Goal: Task Accomplishment & Management: Manage account settings

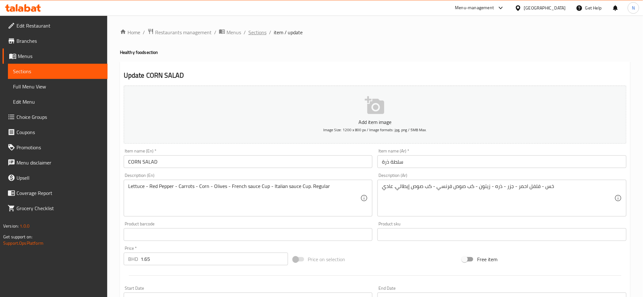
click at [255, 35] on span "Sections" at bounding box center [257, 33] width 18 height 8
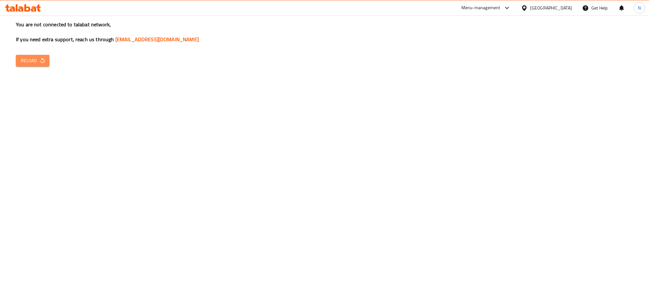
click at [29, 62] on span "Reload" at bounding box center [32, 61] width 23 height 8
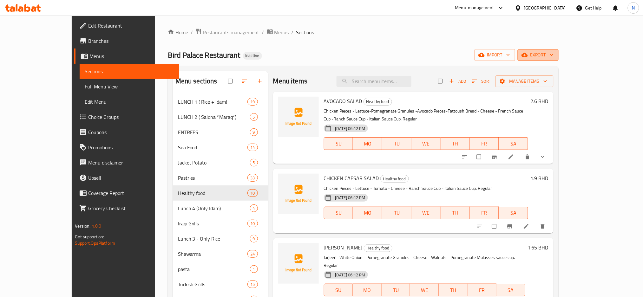
click at [553, 55] on span "export" at bounding box center [538, 55] width 31 height 8
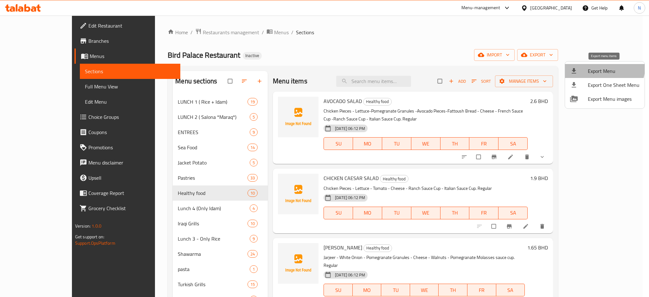
click at [596, 67] on span "Export Menu" at bounding box center [614, 71] width 52 height 8
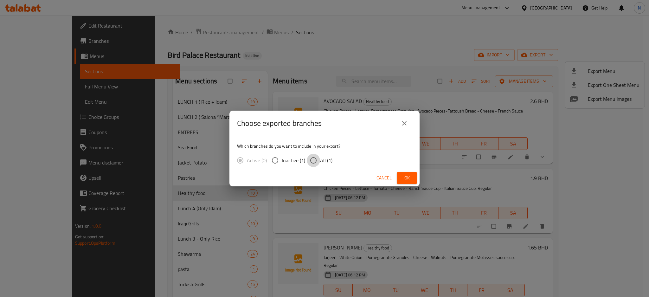
click at [316, 163] on input "All (1)" at bounding box center [313, 160] width 13 height 13
radio input "true"
click at [403, 176] on span "Ok" at bounding box center [407, 178] width 10 height 8
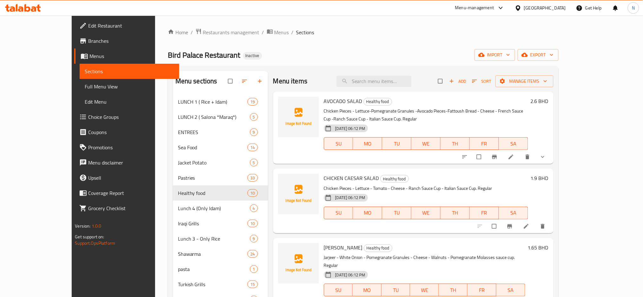
click at [85, 86] on span "Full Menu View" at bounding box center [129, 87] width 89 height 8
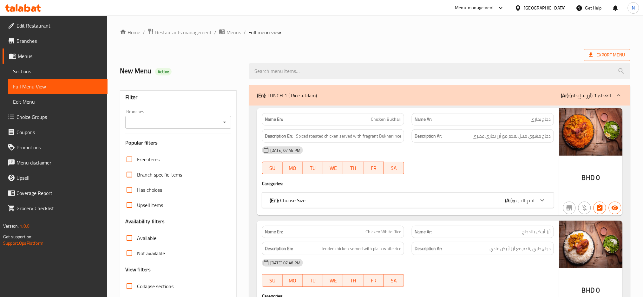
click at [145, 287] on span "Collapse sections" at bounding box center [155, 287] width 36 height 8
click at [137, 287] on input "Collapse sections" at bounding box center [129, 286] width 15 height 15
checkbox input "true"
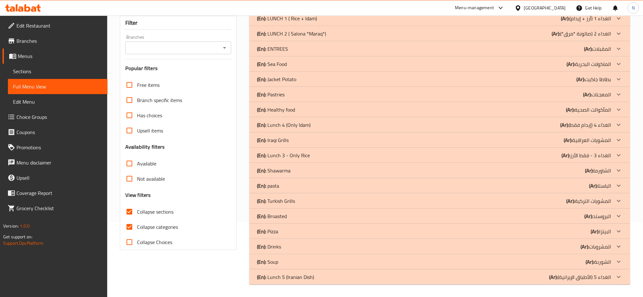
scroll to position [75, 0]
click at [295, 22] on p "(En): Healthy food" at bounding box center [287, 18] width 60 height 8
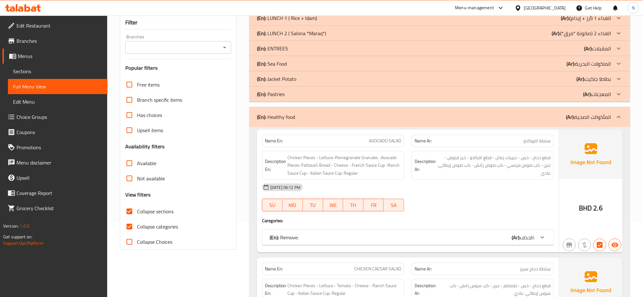
click at [157, 225] on span "Collapse categories" at bounding box center [157, 227] width 41 height 8
click at [137, 225] on input "Collapse categories" at bounding box center [129, 226] width 15 height 15
checkbox input "false"
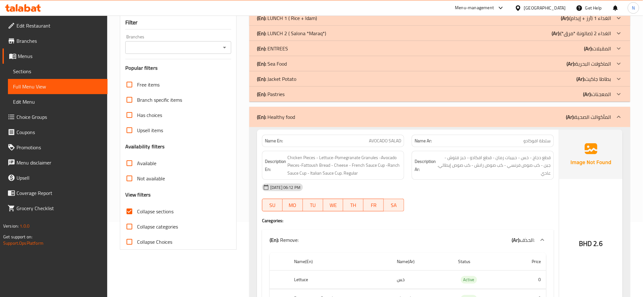
scroll to position [218, 0]
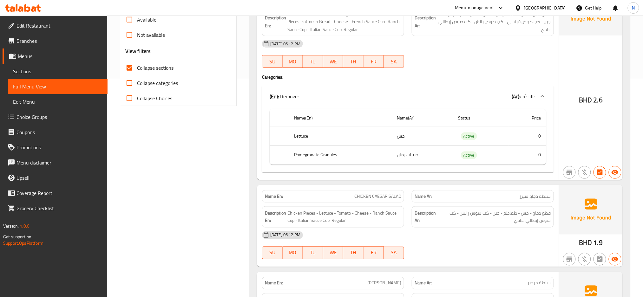
click at [229, 105] on div "Collapse Choices" at bounding box center [178, 98] width 106 height 15
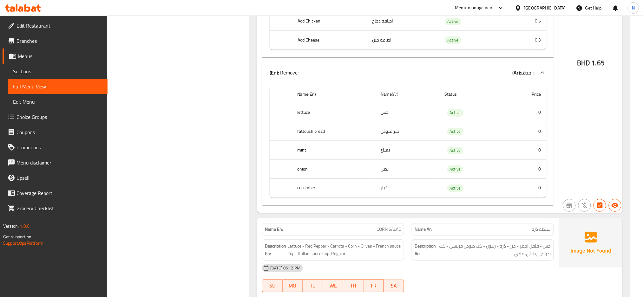
scroll to position [906, 0]
